Goal: Task Accomplishment & Management: Complete application form

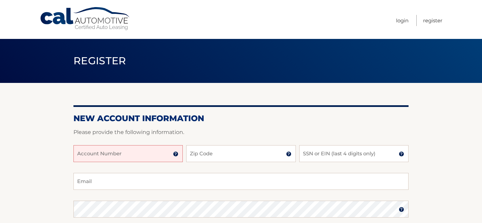
click at [102, 161] on input "Account Number" at bounding box center [127, 153] width 109 height 17
type input "44455980446"
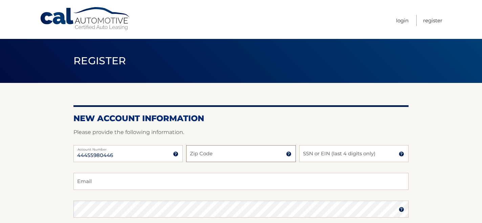
click at [202, 151] on input "Zip Code" at bounding box center [240, 153] width 109 height 17
type input "33149"
click at [317, 158] on input "SSN or EIN (last 4 digits only)" at bounding box center [353, 153] width 109 height 17
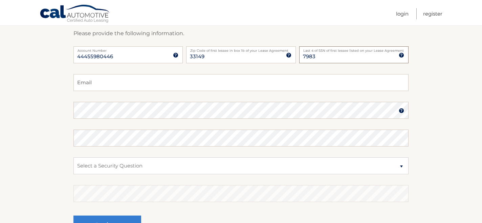
type input "7983"
click at [177, 78] on input "Email" at bounding box center [240, 82] width 335 height 17
type input "nataliadeleon03@gmail.com"
click at [145, 165] on select "Select a Security Question What was the name of your elementary school? What is…" at bounding box center [240, 165] width 335 height 17
select select "3"
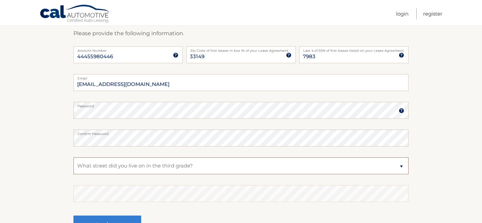
click at [73, 157] on select "Select a Security Question What was the name of your elementary school? What is…" at bounding box center [240, 165] width 335 height 17
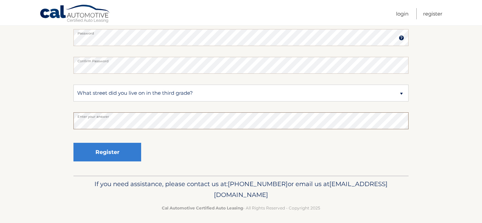
scroll to position [176, 0]
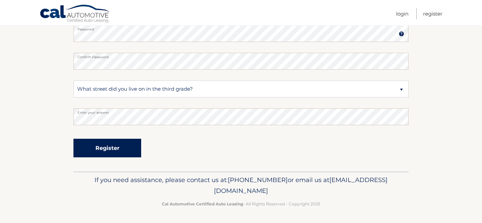
click at [112, 151] on button "Register" at bounding box center [107, 148] width 68 height 19
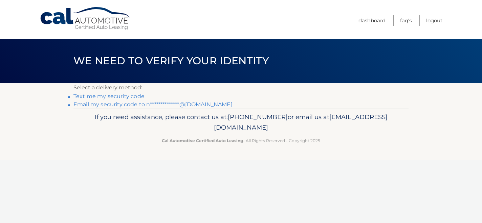
click at [129, 105] on link "**********" at bounding box center [152, 104] width 159 height 6
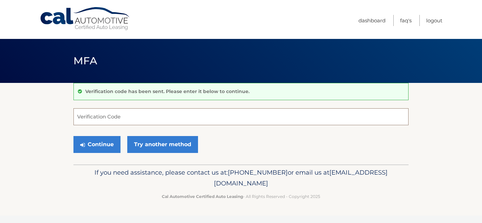
click at [119, 119] on input "Verification Code" at bounding box center [240, 116] width 335 height 17
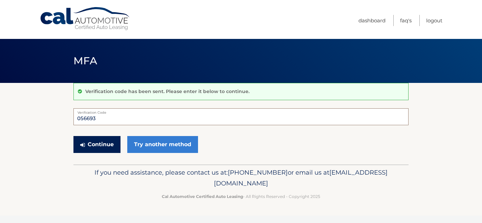
type input "056693"
click at [107, 148] on button "Continue" at bounding box center [96, 144] width 47 height 17
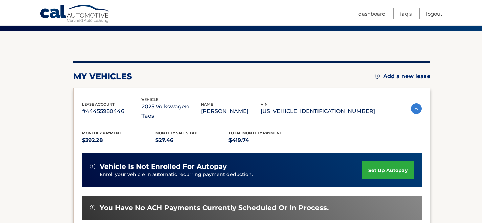
scroll to position [57, 0]
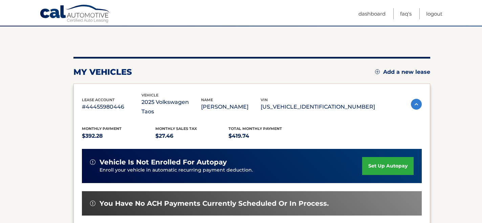
click at [388, 158] on link "set up autopay" at bounding box center [387, 166] width 51 height 18
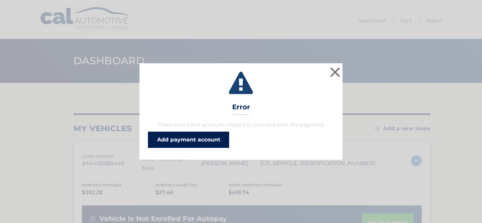
click at [184, 142] on link "Add payment account" at bounding box center [188, 140] width 81 height 16
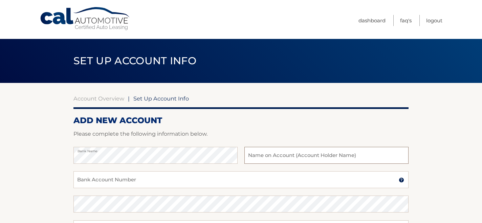
click at [258, 155] on input "text" at bounding box center [326, 155] width 164 height 17
click at [267, 157] on input "[PERSON_NAME]" at bounding box center [326, 155] width 164 height 17
type input "[PERSON_NAME] [PERSON_NAME]"
click at [147, 182] on input "Bank Account Number" at bounding box center [240, 179] width 335 height 17
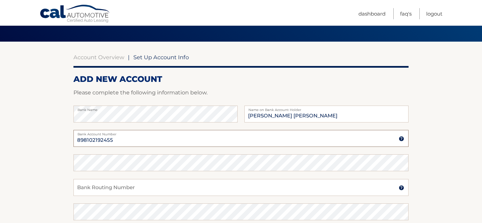
scroll to position [68, 0]
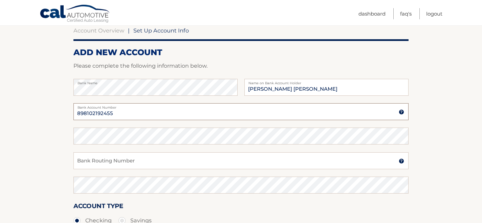
type input "898102192455"
click at [113, 165] on input "Bank Routing Number" at bounding box center [240, 160] width 335 height 17
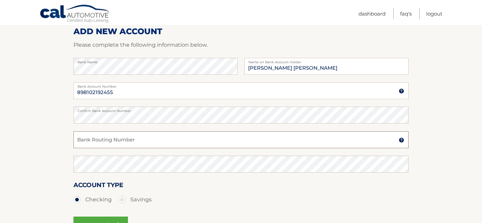
scroll to position [95, 0]
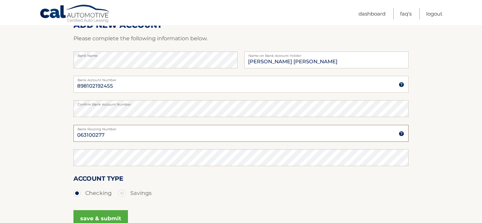
type input "063100277"
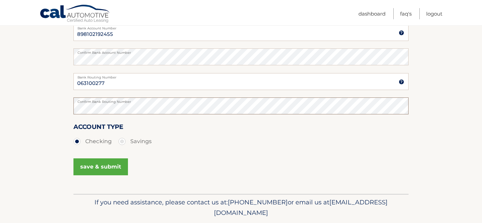
scroll to position [148, 0]
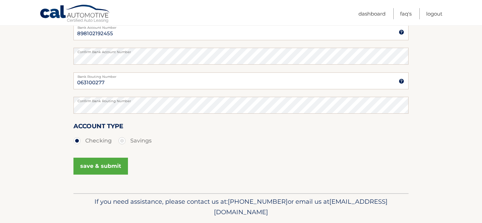
click at [127, 140] on label "Savings" at bounding box center [134, 141] width 33 height 14
click at [127, 140] on input "Savings" at bounding box center [124, 139] width 7 height 11
radio input "true"
click at [113, 168] on button "save & submit" at bounding box center [100, 166] width 54 height 17
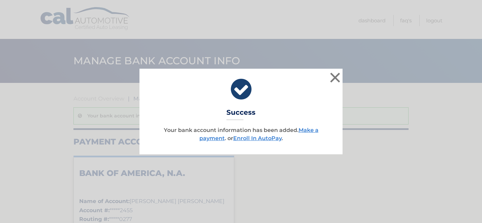
click at [268, 142] on p "Your bank account information has been added. Make a payment . or Enroll In Aut…" at bounding box center [241, 134] width 186 height 16
click at [268, 138] on link "Enroll In AutoPay" at bounding box center [257, 138] width 48 height 6
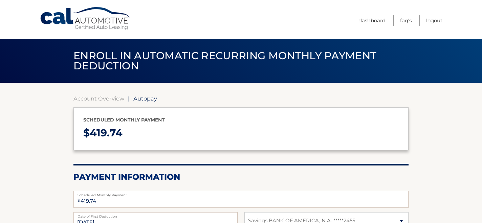
select select "ZjYzMTdlYjktMGE4YS00ODhlLWI0YjAtODg2YzZiMGQ5YWM1"
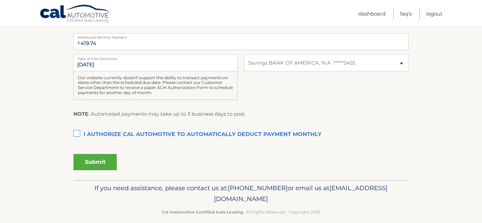
scroll to position [166, 0]
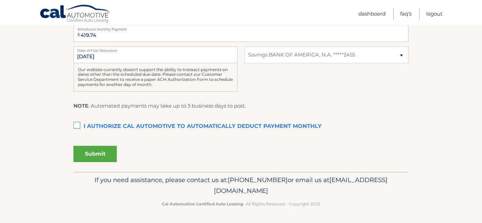
click at [76, 125] on label "I authorize cal automotive to automatically deduct payment monthly This checkbo…" at bounding box center [240, 127] width 335 height 14
click at [0, 0] on input "I authorize cal automotive to automatically deduct payment monthly This checkbo…" at bounding box center [0, 0] width 0 height 0
click at [98, 152] on button "Submit" at bounding box center [94, 154] width 43 height 16
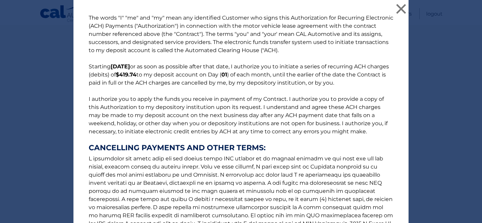
scroll to position [96, 0]
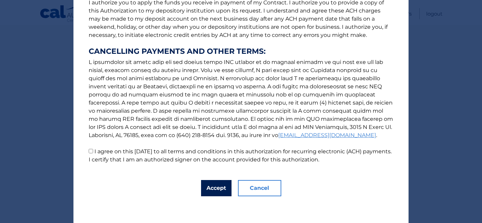
click at [218, 188] on button "Accept" at bounding box center [216, 188] width 30 height 16
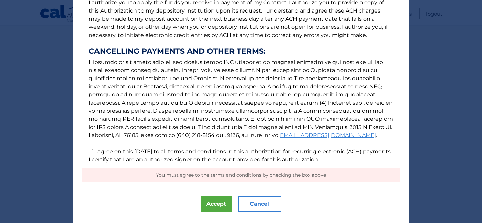
click at [105, 151] on label "I agree on this 09/23/2025 to all terms and conditions in this authorization fo…" at bounding box center [240, 155] width 303 height 15
click at [93, 151] on input "I agree on this 09/23/2025 to all terms and conditions in this authorization fo…" at bounding box center [91, 151] width 4 height 4
checkbox input "true"
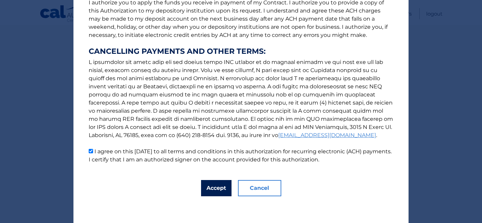
click at [222, 187] on button "Accept" at bounding box center [216, 188] width 30 height 16
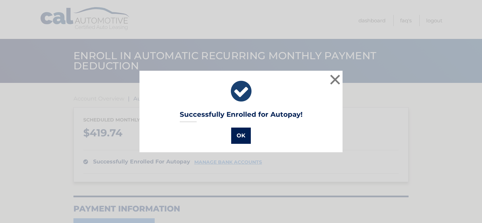
click at [240, 138] on button "OK" at bounding box center [241, 136] width 20 height 16
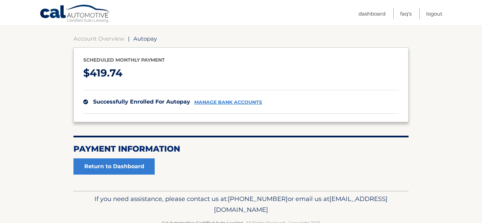
scroll to position [79, 0]
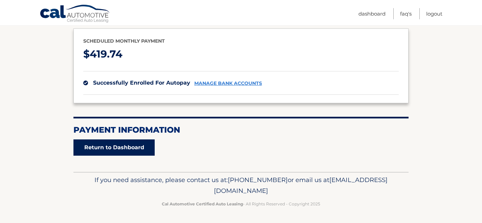
click at [142, 150] on link "Return to Dashboard" at bounding box center [113, 147] width 81 height 16
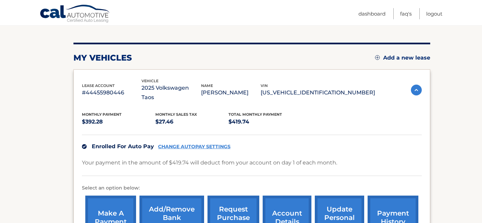
scroll to position [87, 0]
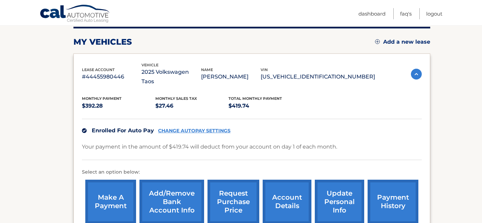
click at [108, 189] on link "make a payment" at bounding box center [110, 202] width 51 height 44
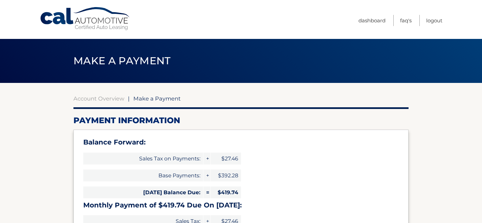
select select "ZjYzMTdlYjktMGE4YS00ODhlLWI0YjAtODg2YzZiMGQ5YWM1"
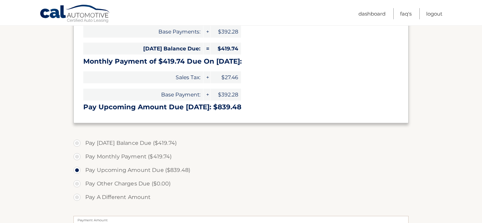
scroll to position [145, 0]
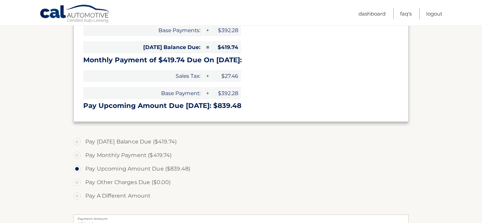
click at [140, 141] on label "Pay [DATE] Balance Due ($419.74)" at bounding box center [240, 142] width 335 height 14
click at [83, 141] on input "Pay [DATE] Balance Due ($419.74)" at bounding box center [79, 140] width 7 height 11
radio input "true"
type input "419.74"
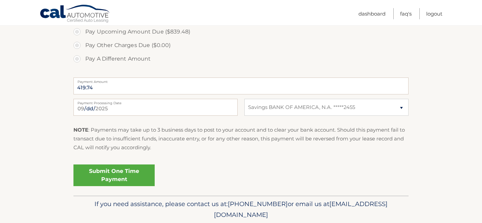
scroll to position [283, 0]
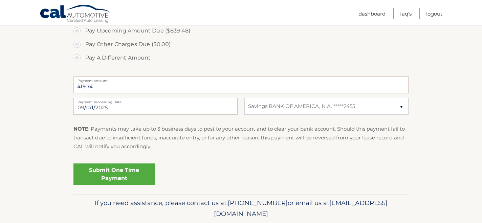
click at [129, 176] on link "Submit One Time Payment" at bounding box center [113, 174] width 81 height 22
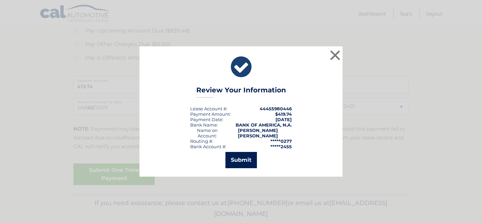
click at [246, 158] on button "Submit" at bounding box center [240, 160] width 31 height 16
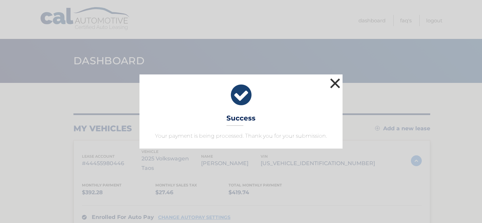
click at [332, 81] on button "×" at bounding box center [335, 83] width 14 height 14
